Goal: Information Seeking & Learning: Learn about a topic

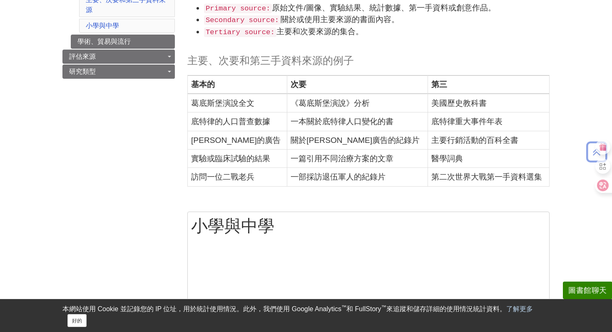
click at [336, 129] on td "一本關於底特律人口變化的書" at bounding box center [357, 121] width 140 height 18
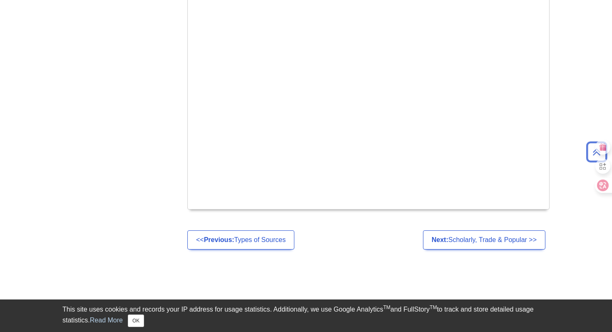
scroll to position [179, 0]
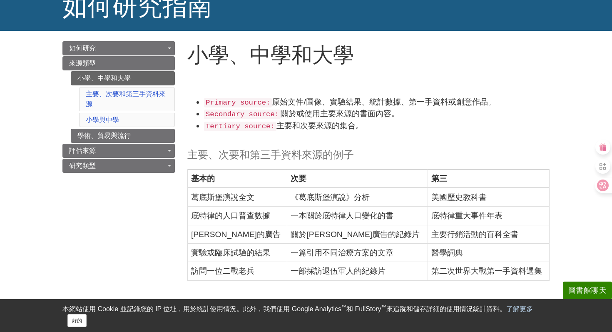
scroll to position [62, 0]
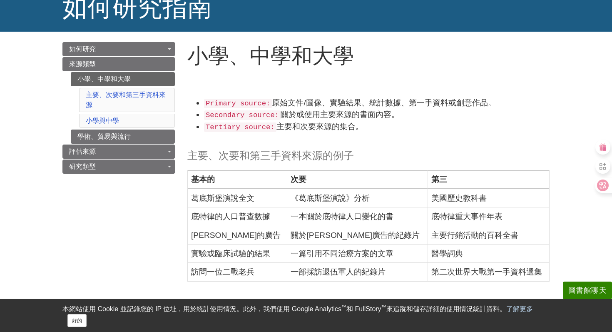
click at [319, 193] on td "《葛底斯堡演說》分析" at bounding box center [357, 198] width 140 height 18
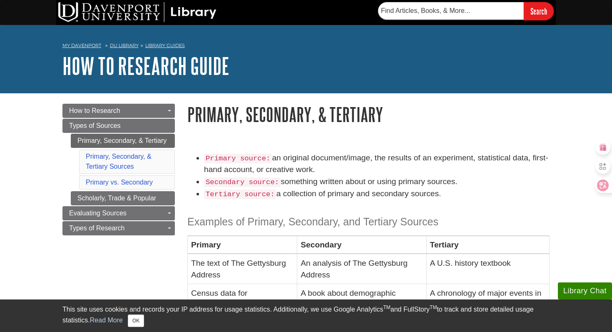
scroll to position [5, 0]
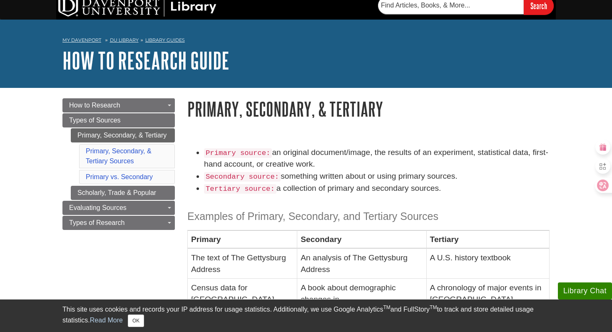
drag, startPoint x: 276, startPoint y: 154, endPoint x: 347, endPoint y: 162, distance: 71.7
click at [348, 162] on li "Primary source: an original document/image, the results of an experiment, stati…" at bounding box center [377, 159] width 346 height 24
click at [349, 147] on li "Primary source: an original document/image, the results of an experiment, stati…" at bounding box center [377, 159] width 346 height 24
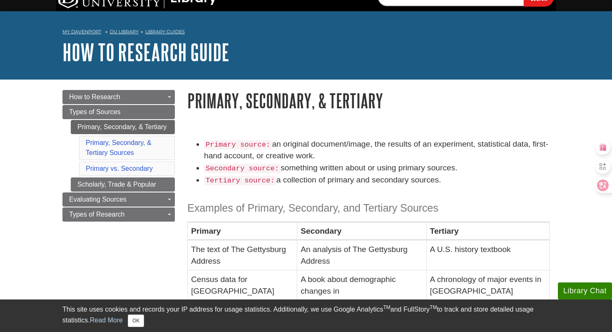
scroll to position [14, 0]
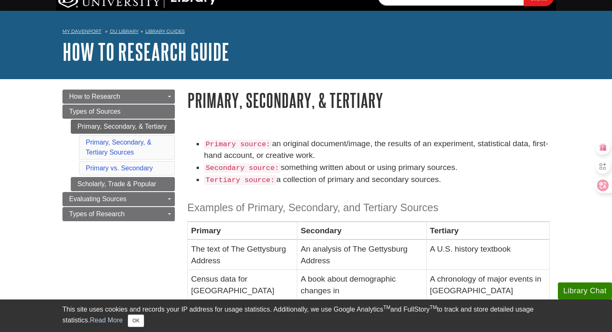
drag, startPoint x: 283, startPoint y: 169, endPoint x: 470, endPoint y: 169, distance: 186.6
click at [470, 169] on li "Secondary source: something written about or using primary sources." at bounding box center [377, 168] width 346 height 12
click at [298, 179] on li "Tertiary source: a collection of primary and secondary sources." at bounding box center [377, 180] width 346 height 12
drag, startPoint x: 206, startPoint y: 143, endPoint x: 471, endPoint y: 165, distance: 265.8
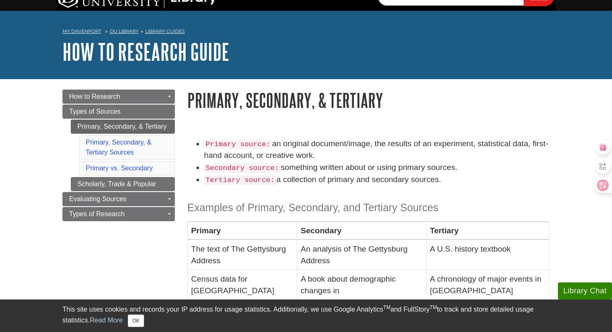
click at [471, 165] on ul "Primary source: an original document/image, the results of an experiment, stati…" at bounding box center [368, 162] width 362 height 48
copy ul "Primary source: an original document/image, the results of an experiment, stati…"
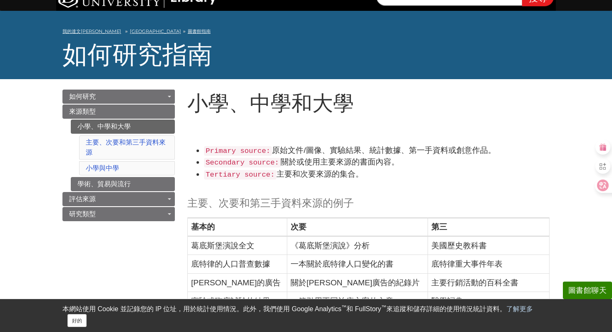
drag, startPoint x: 373, startPoint y: 152, endPoint x: 405, endPoint y: 152, distance: 32.1
click at [405, 152] on font "原始文件/圖像、實驗結果、統計數據、第一手資料或創意作品。" at bounding box center [384, 150] width 224 height 9
click at [405, 149] on font "原始文件/圖像、實驗結果、統計數據、第一手資料或創意作品。" at bounding box center [384, 150] width 224 height 9
drag, startPoint x: 372, startPoint y: 148, endPoint x: 397, endPoint y: 148, distance: 25.4
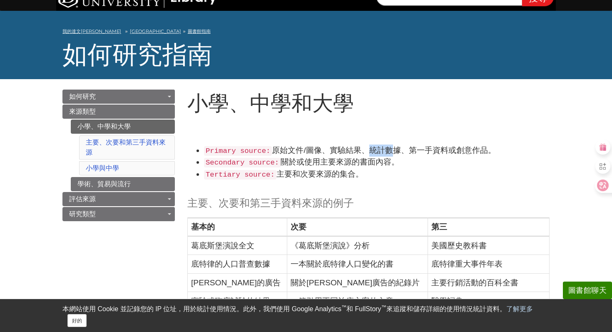
click at [397, 148] on font "原始文件/圖像、實驗結果、統計數據、第一手資料或創意作品。" at bounding box center [384, 150] width 224 height 9
